Goal: Information Seeking & Learning: Learn about a topic

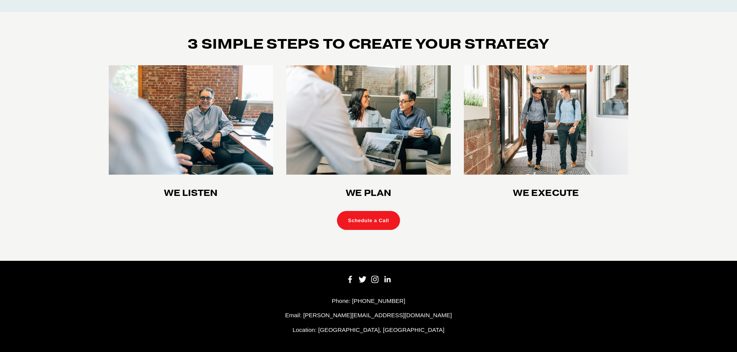
scroll to position [2158, 0]
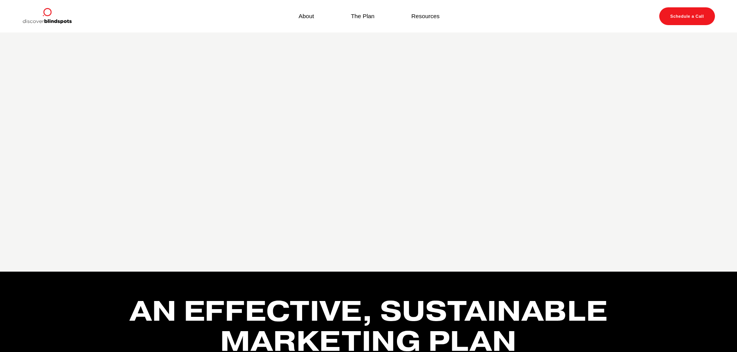
scroll to position [1539, 0]
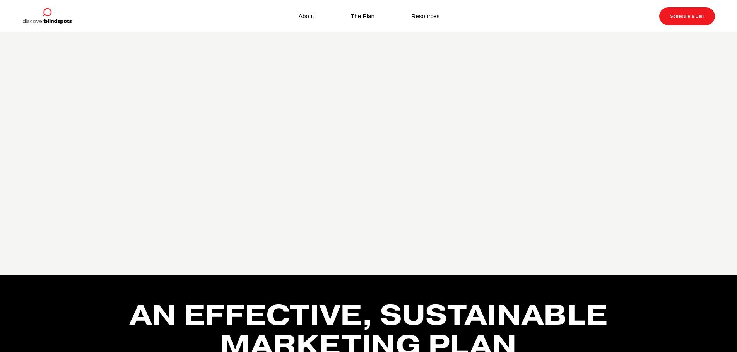
click at [355, 19] on link "The Plan" at bounding box center [363, 16] width 24 height 10
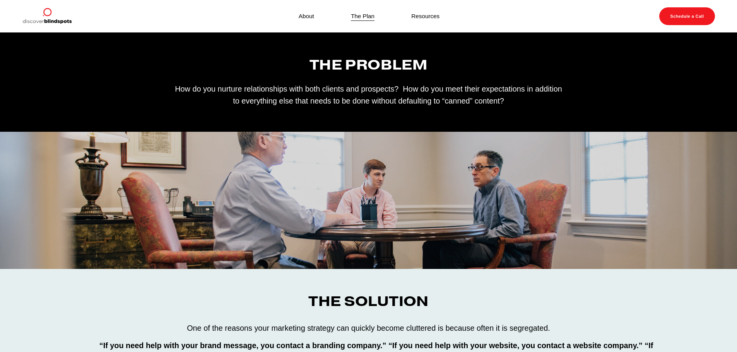
click at [426, 18] on link "Resources" at bounding box center [425, 16] width 28 height 10
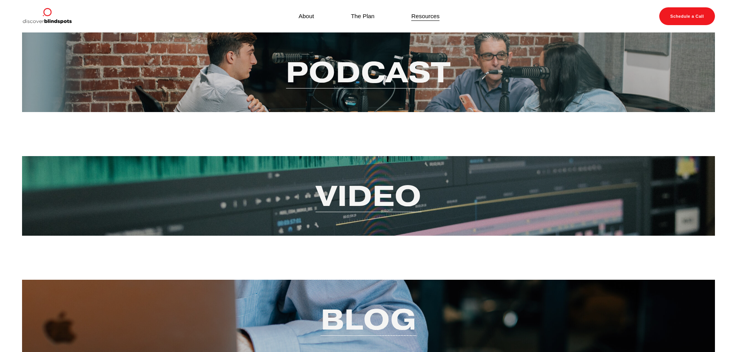
click at [301, 17] on link "About" at bounding box center [306, 16] width 15 height 10
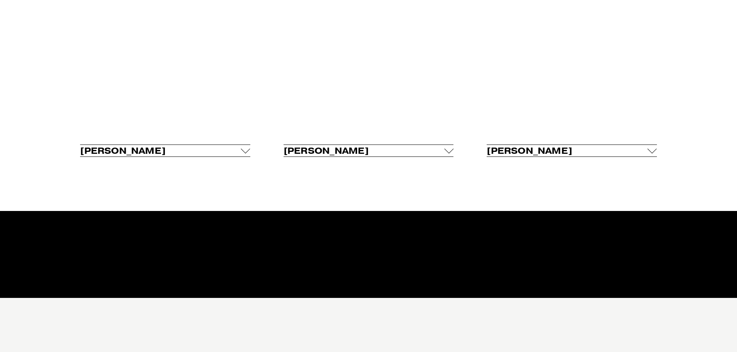
scroll to position [735, 0]
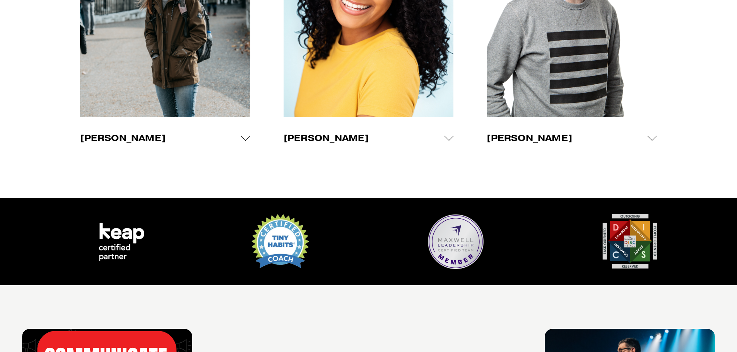
click at [648, 143] on div at bounding box center [652, 137] width 9 height 9
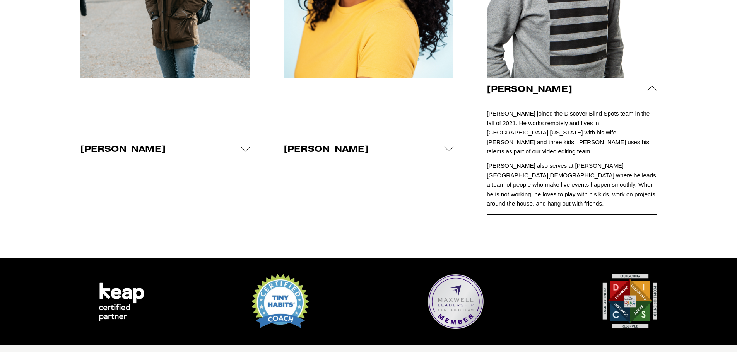
scroll to position [774, 0]
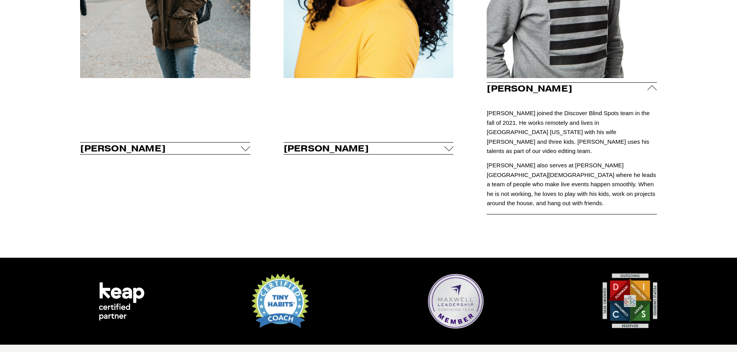
click at [246, 143] on div at bounding box center [245, 146] width 9 height 9
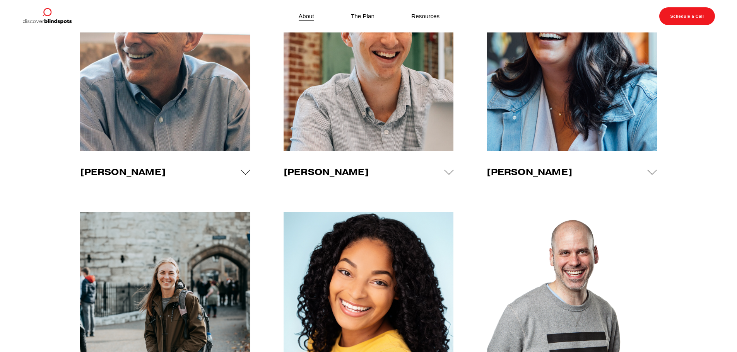
scroll to position [426, 0]
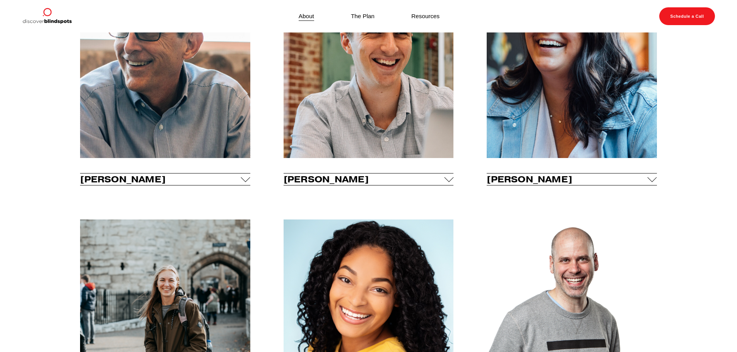
click at [654, 182] on div at bounding box center [652, 177] width 9 height 9
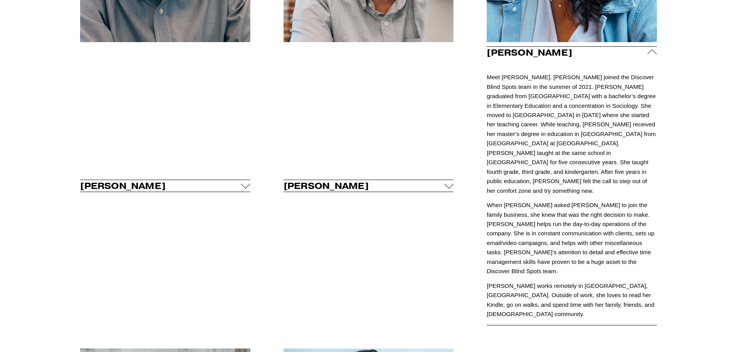
scroll to position [580, 0]
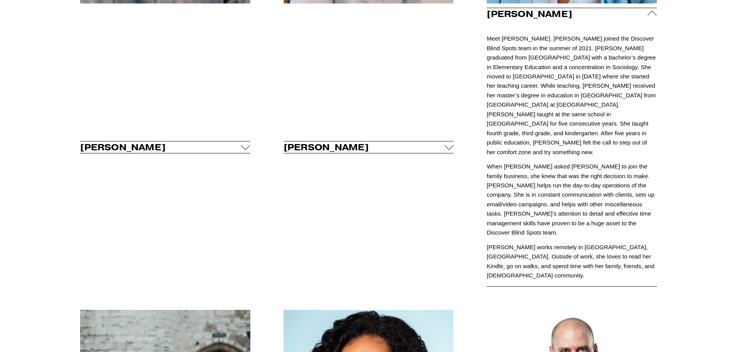
click at [439, 142] on span "Fletcher Riddle" at bounding box center [364, 147] width 161 height 11
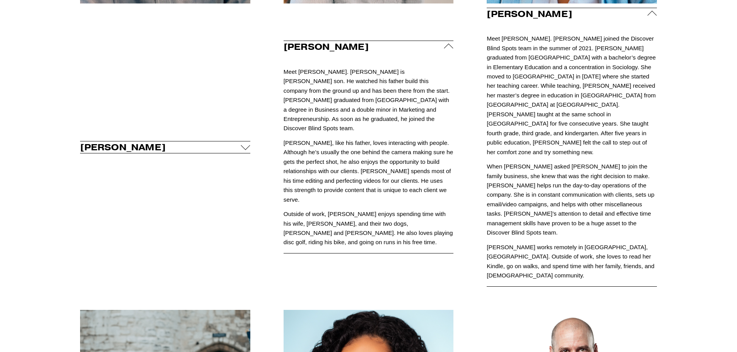
click at [243, 124] on div "Tim Riddle Founder & CEO Tim Riddle is the founder and CEO of Discover Blind Sp…" at bounding box center [165, 147] width 170 height 279
click at [242, 141] on div at bounding box center [245, 145] width 9 height 9
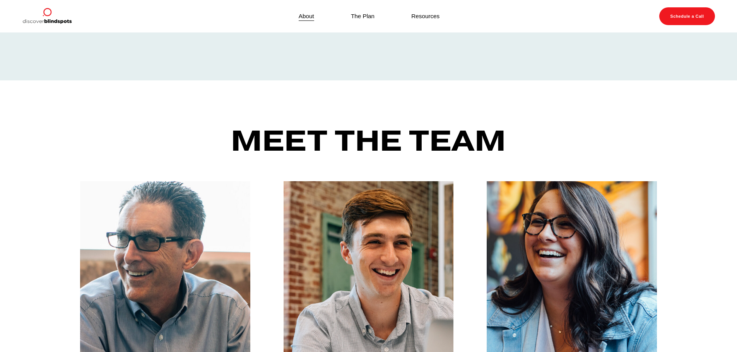
scroll to position [193, 0]
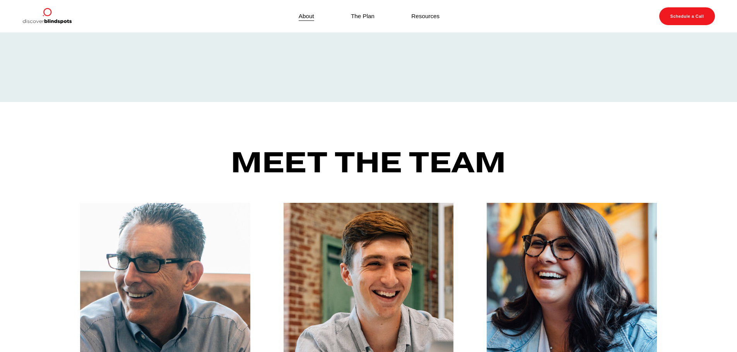
click at [362, 17] on link "The Plan" at bounding box center [363, 16] width 24 height 10
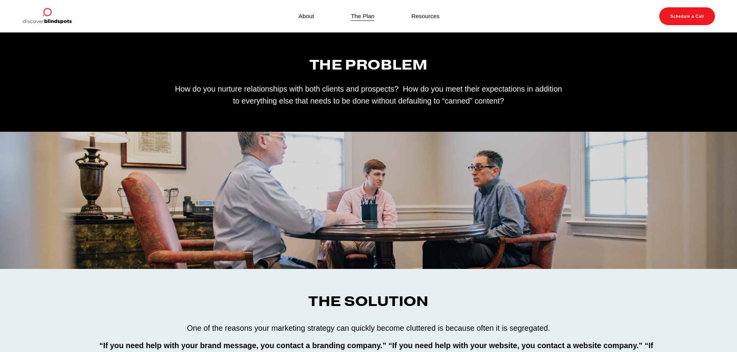
click at [422, 15] on link "Resources" at bounding box center [425, 16] width 28 height 10
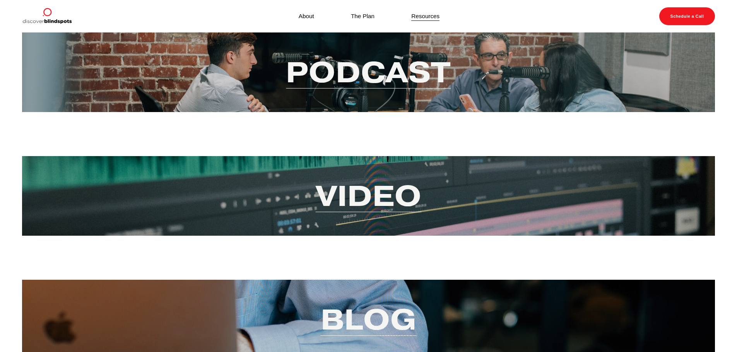
click at [399, 84] on link "Podcast" at bounding box center [368, 72] width 165 height 38
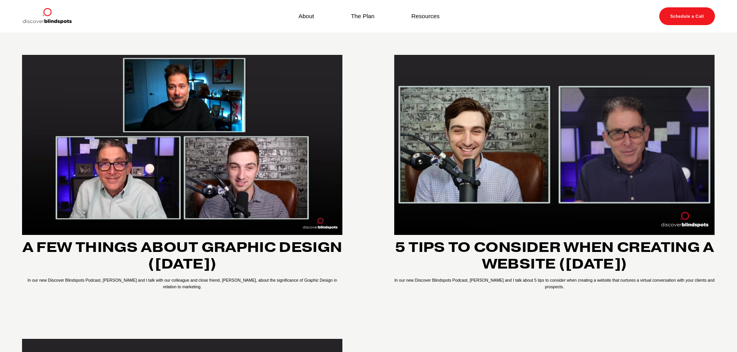
click at [547, 196] on img at bounding box center [554, 145] width 320 height 180
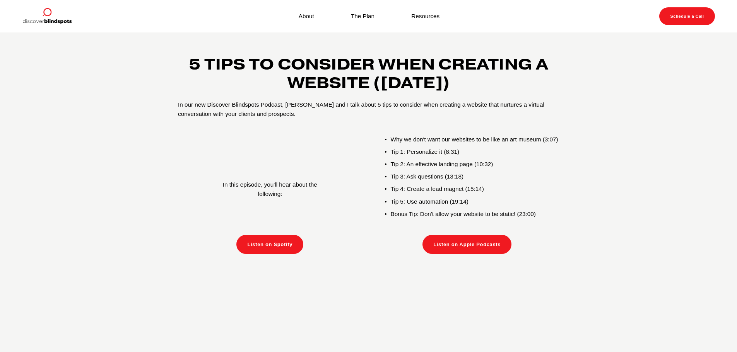
click at [304, 15] on link "About" at bounding box center [306, 16] width 15 height 10
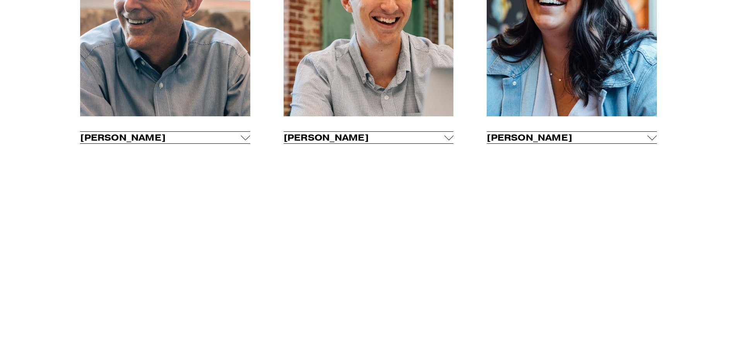
scroll to position [464, 0]
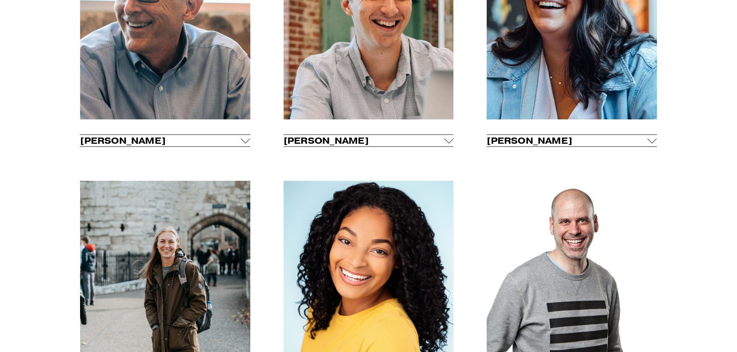
click at [383, 82] on div at bounding box center [369, 25] width 170 height 187
click at [415, 143] on span "Fletcher Riddle" at bounding box center [364, 140] width 161 height 11
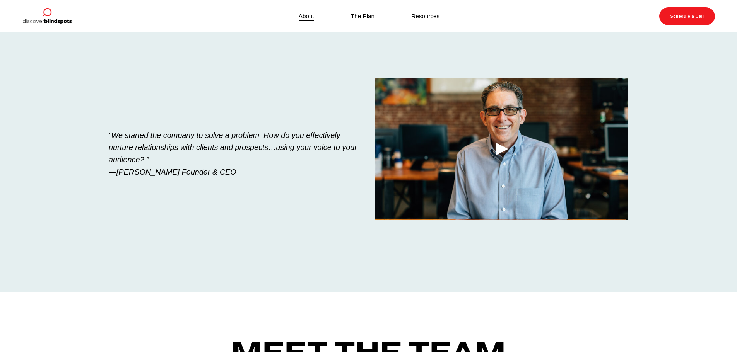
scroll to position [0, 0]
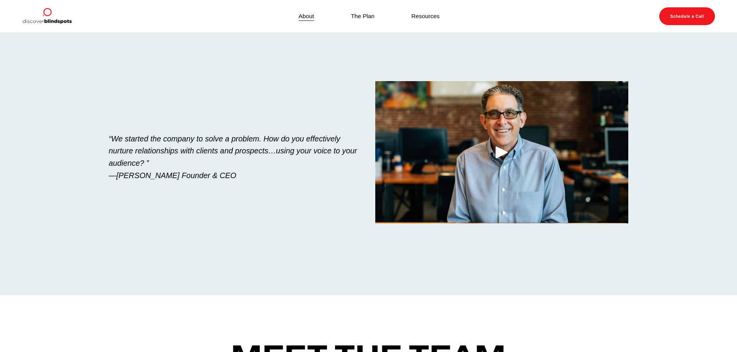
click at [361, 17] on link "The Plan" at bounding box center [363, 16] width 24 height 10
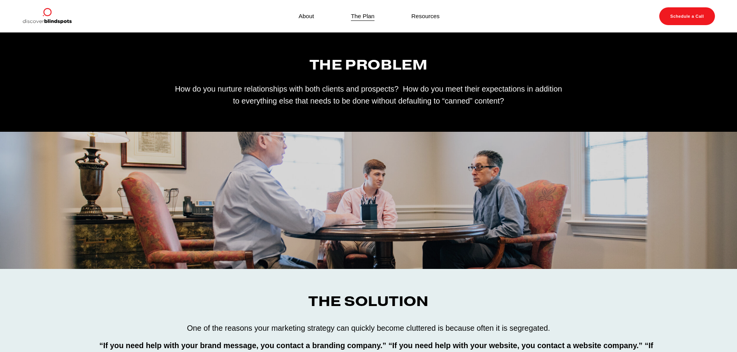
click at [428, 15] on link "Resources" at bounding box center [425, 16] width 28 height 10
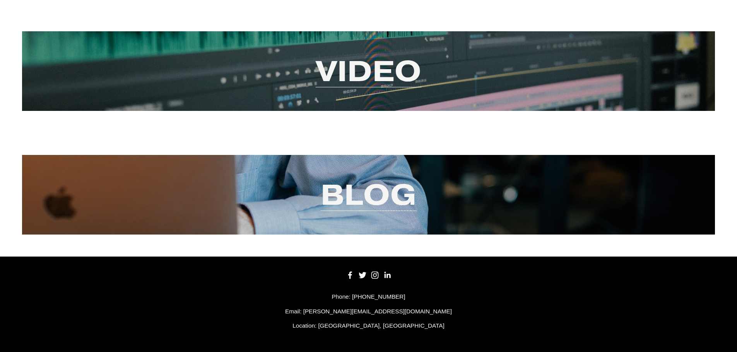
scroll to position [128, 0]
